Goal: Find specific page/section: Find specific page/section

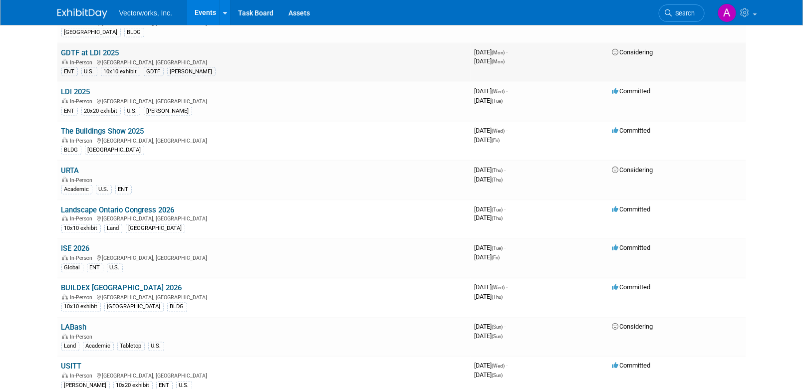
scroll to position [610, 0]
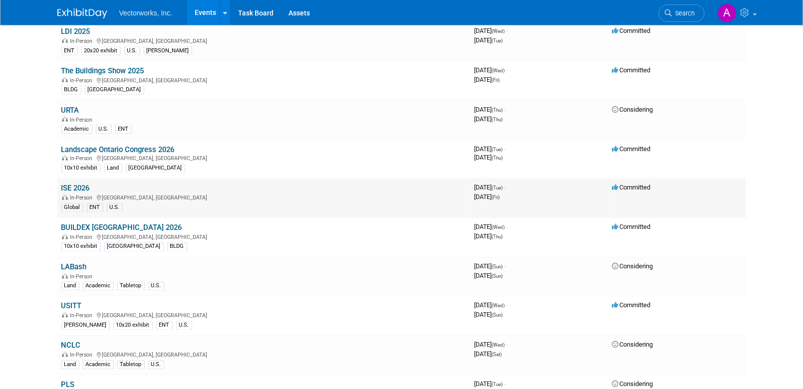
click at [80, 193] on link "ISE 2026" at bounding box center [75, 188] width 28 height 9
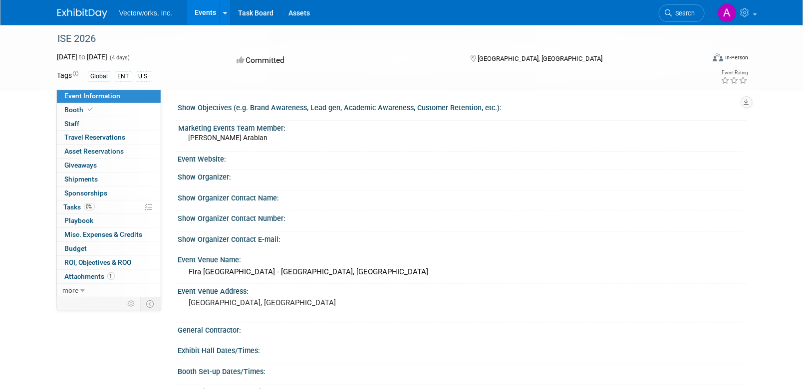
click at [87, 12] on img at bounding box center [82, 13] width 50 height 10
